Goal: Task Accomplishment & Management: Manage account settings

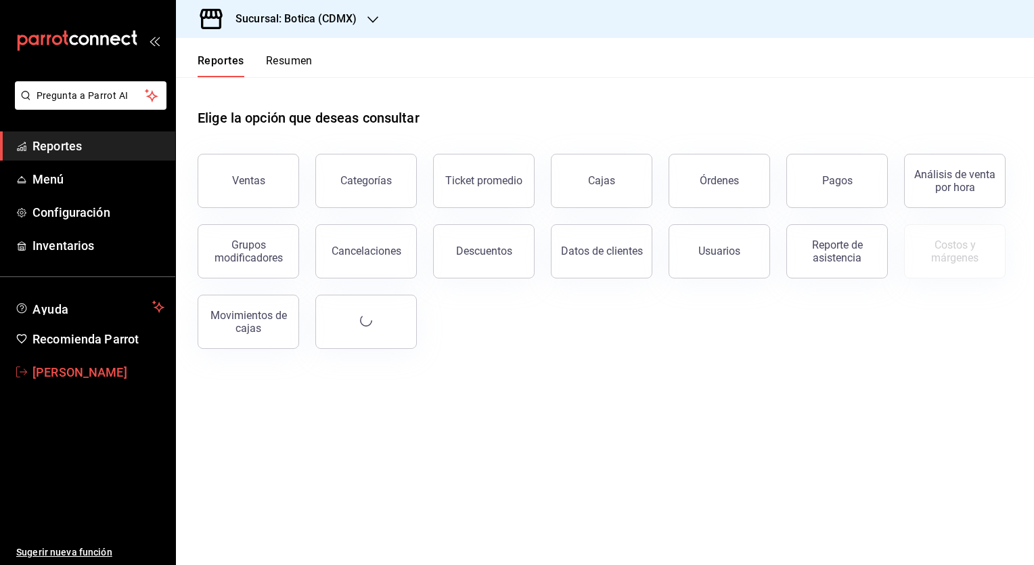
click at [63, 370] on span "[PERSON_NAME]" at bounding box center [98, 372] width 132 height 18
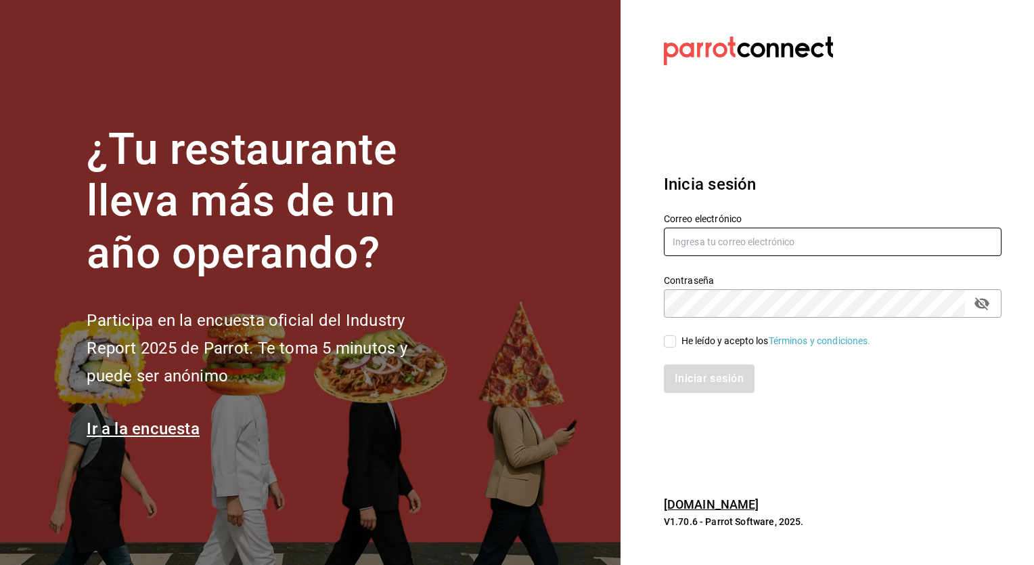
type input "[PERSON_NAME][EMAIL_ADDRESS][PERSON_NAME][DOMAIN_NAME]"
click at [976, 305] on icon "passwordField" at bounding box center [982, 303] width 16 height 16
